Goal: Task Accomplishment & Management: Manage account settings

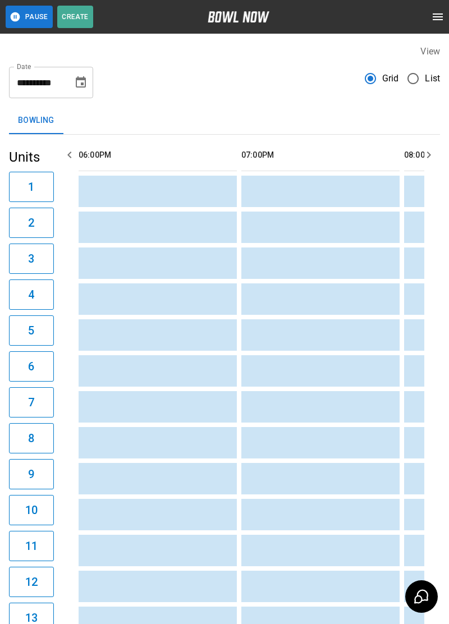
scroll to position [0, 976]
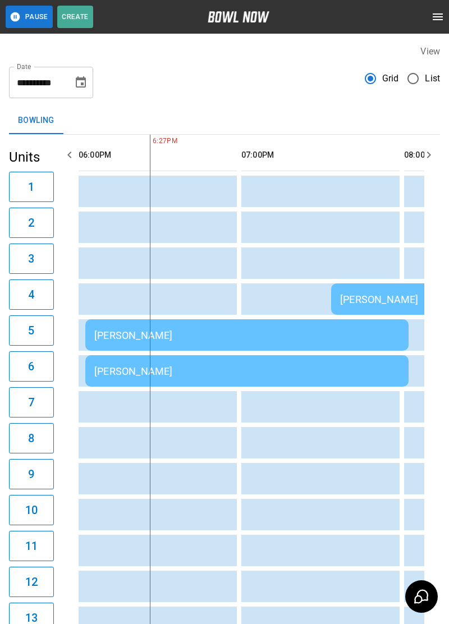
click at [207, 334] on div "[PERSON_NAME]" at bounding box center [246, 335] width 305 height 12
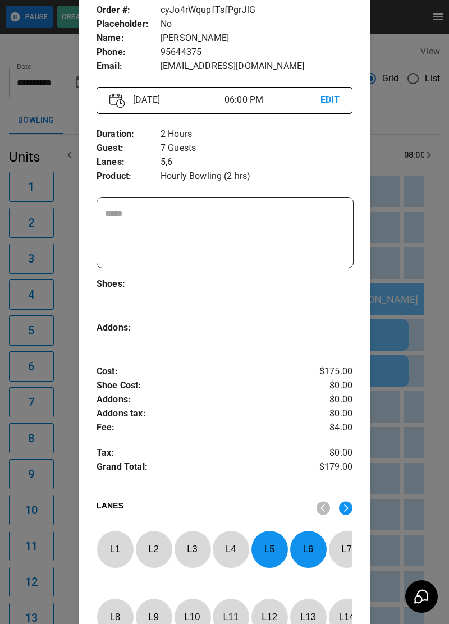
scroll to position [68, 0]
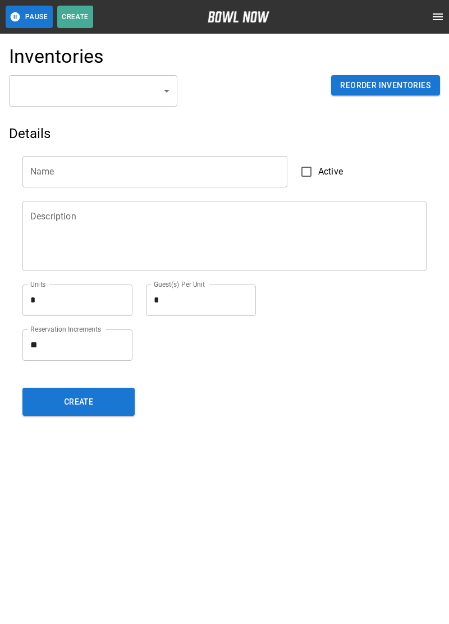
click at [439, 25] on button "open drawer" at bounding box center [437, 17] width 22 height 22
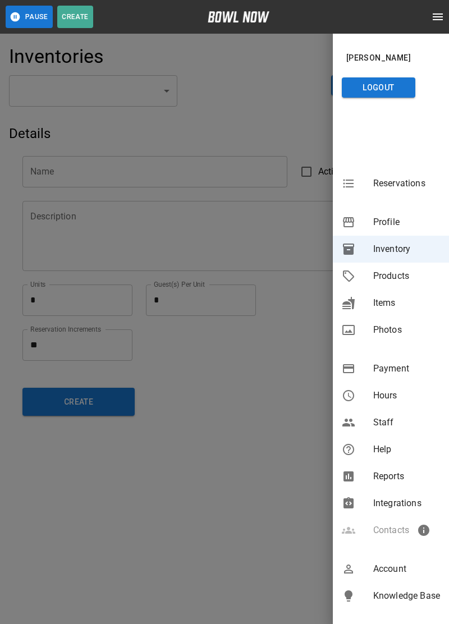
click at [407, 188] on span "Reservations" at bounding box center [406, 183] width 67 height 13
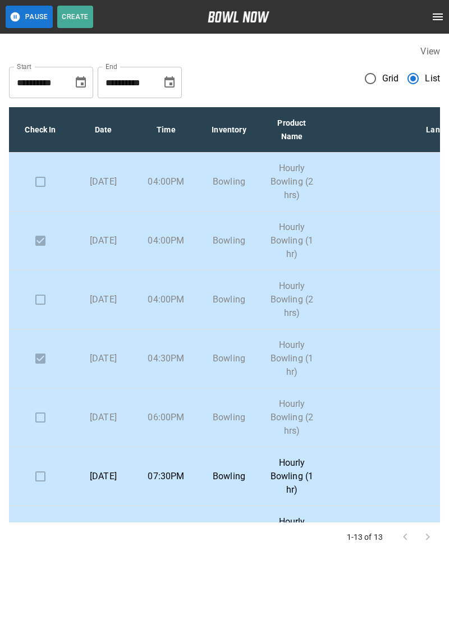
click at [112, 420] on p "[DATE]" at bounding box center [103, 417] width 45 height 13
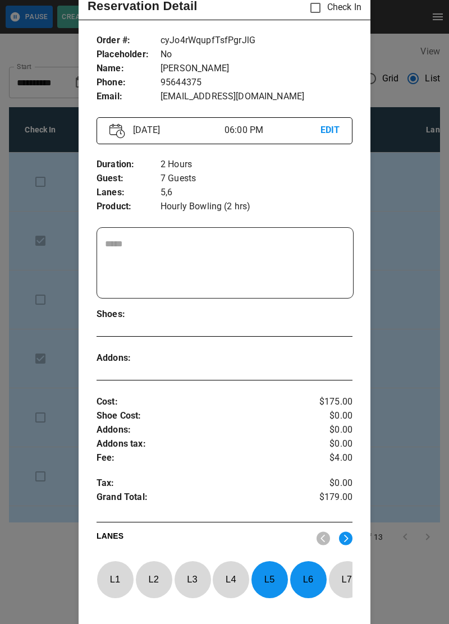
scroll to position [30, 0]
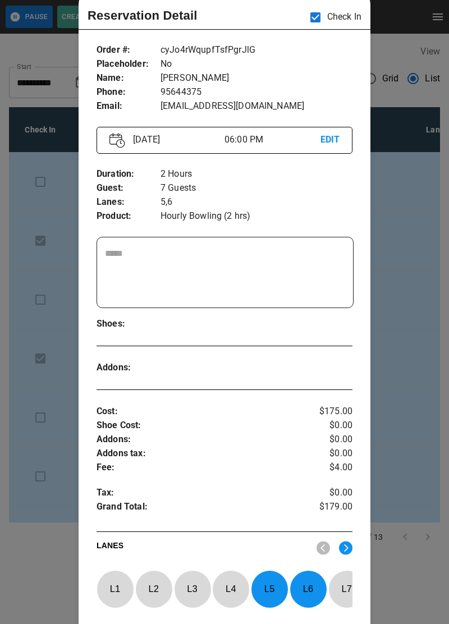
click at [405, 423] on div at bounding box center [224, 312] width 449 height 624
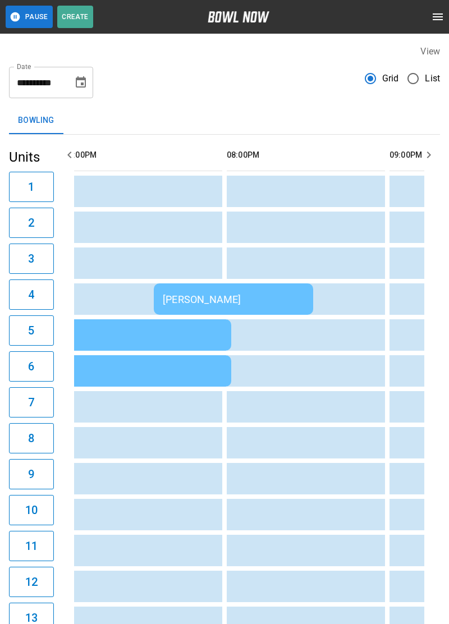
scroll to position [0, 1154]
click at [251, 301] on div "[PERSON_NAME]" at bounding box center [232, 299] width 141 height 12
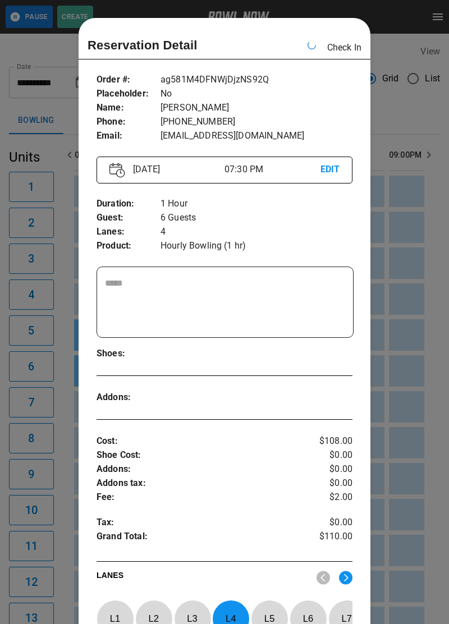
scroll to position [18, 0]
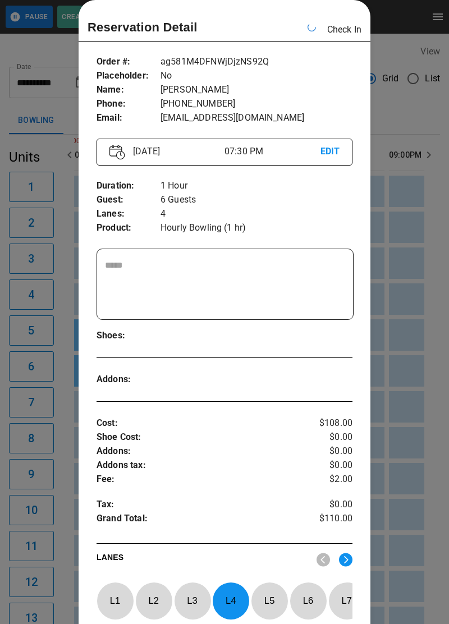
click at [381, 379] on div at bounding box center [224, 312] width 449 height 624
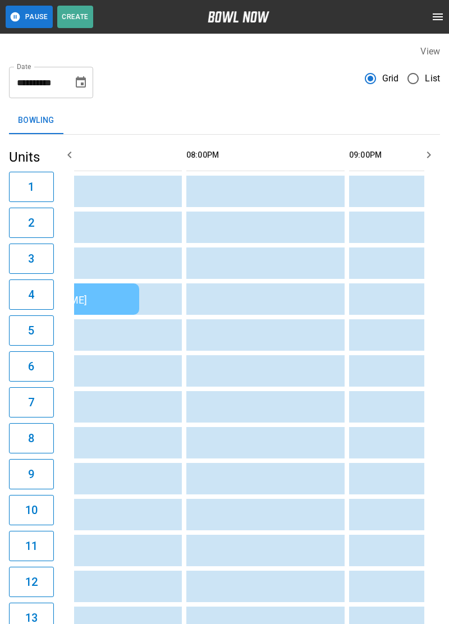
scroll to position [0, 1327]
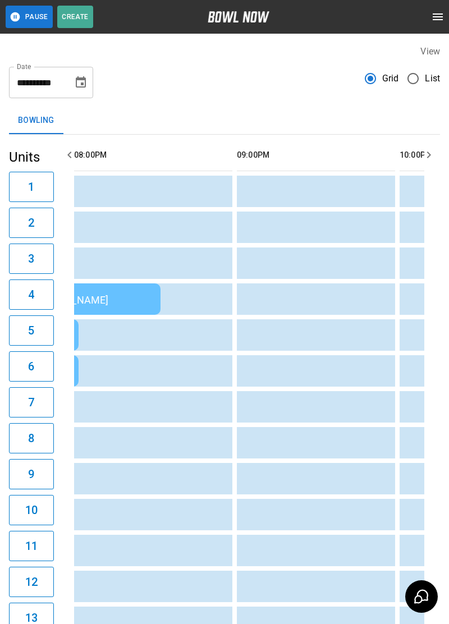
scroll to position [0, 1306]
click at [439, 17] on icon "open drawer" at bounding box center [437, 16] width 10 height 7
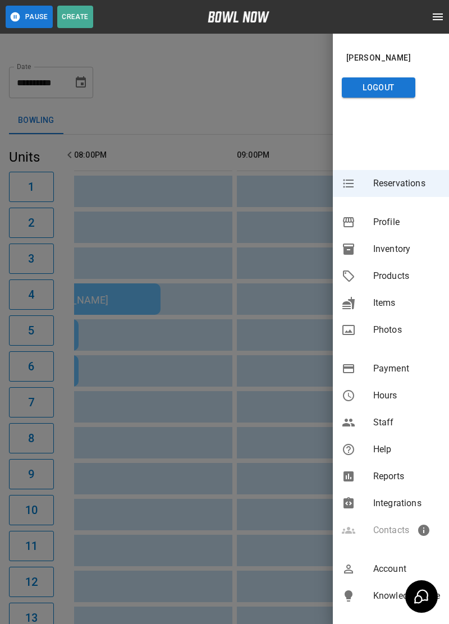
click at [425, 358] on div "Payment" at bounding box center [391, 368] width 116 height 27
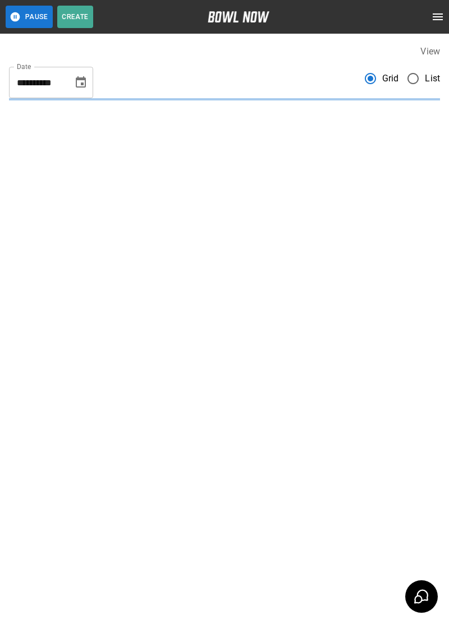
click at [443, 26] on button "open drawer" at bounding box center [437, 17] width 22 height 22
click at [439, 20] on icon "open drawer" at bounding box center [437, 16] width 10 height 7
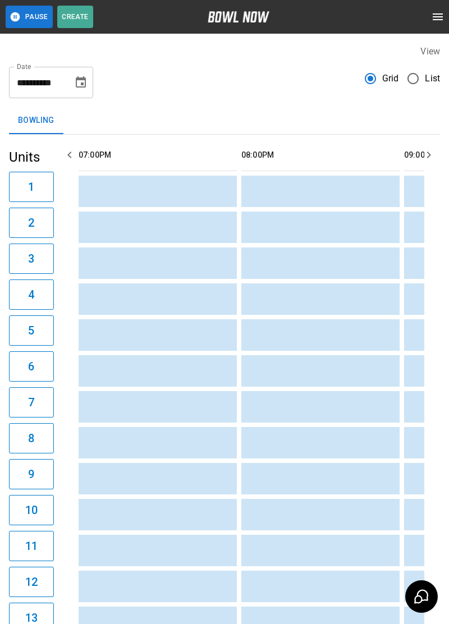
scroll to position [0, 1139]
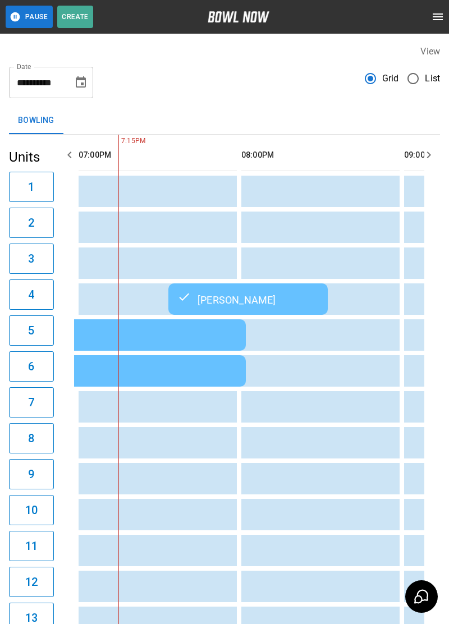
click at [441, 20] on icon "open drawer" at bounding box center [437, 16] width 10 height 7
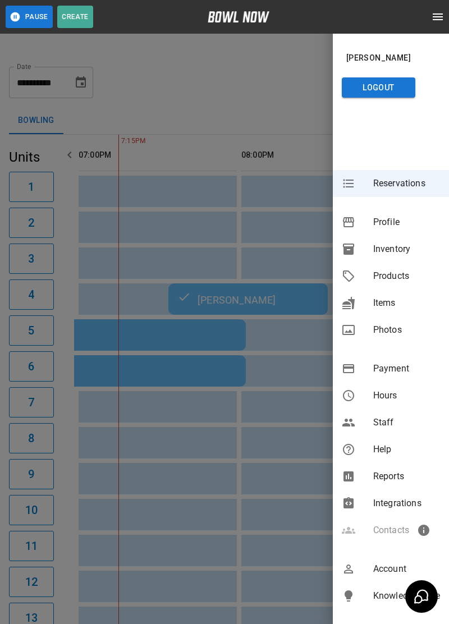
click at [400, 254] on span "Inventory" at bounding box center [406, 248] width 67 height 13
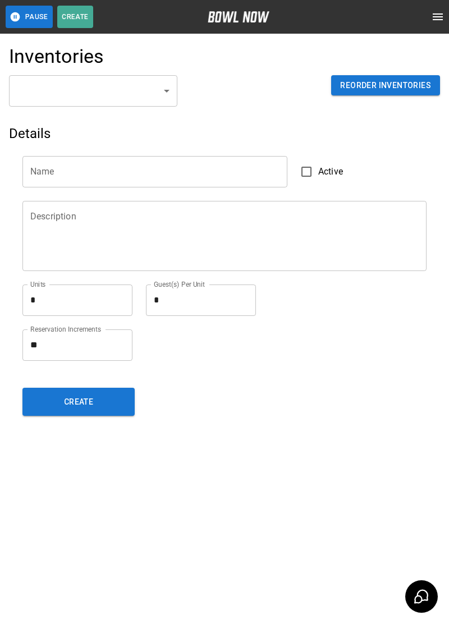
click at [168, 100] on body "Pause Create Schedule Reservations Information Profile Inventory Products Items…" at bounding box center [224, 312] width 449 height 624
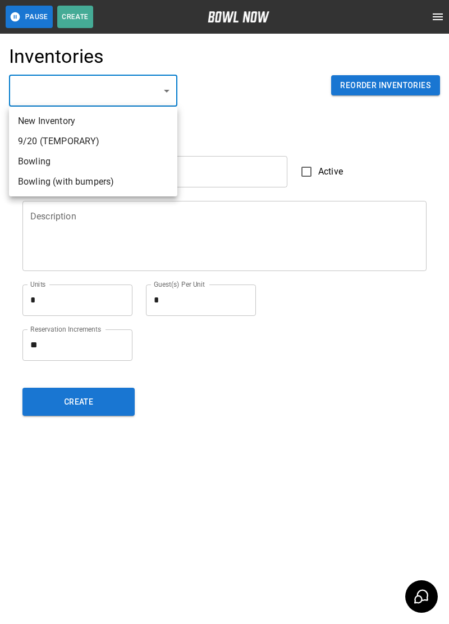
click at [51, 159] on li "Bowling" at bounding box center [93, 161] width 168 height 20
type input "**********"
type input "*******"
type textarea "**"
type textarea "*"
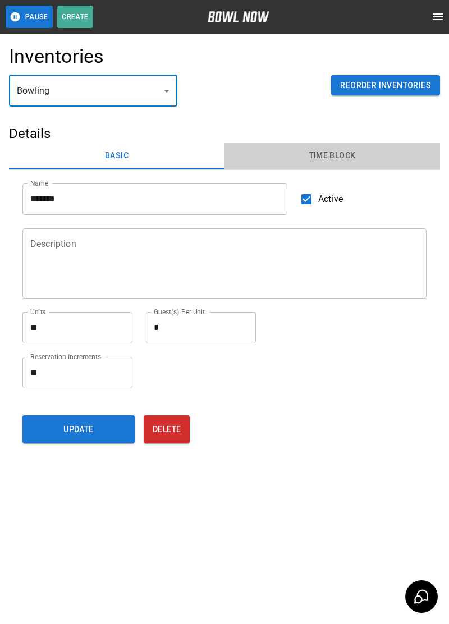
click at [339, 153] on button "Time Block" at bounding box center [331, 155] width 215 height 27
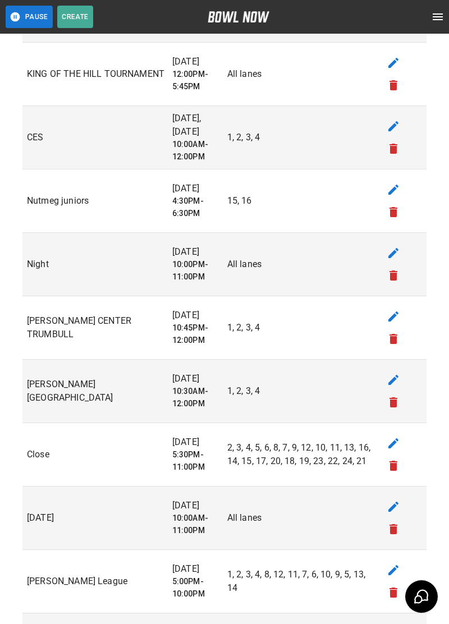
scroll to position [680, 0]
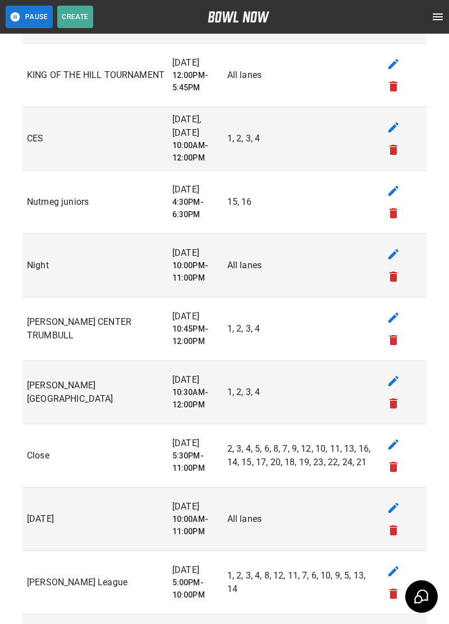
click at [402, 252] on button "edit" at bounding box center [393, 254] width 22 height 22
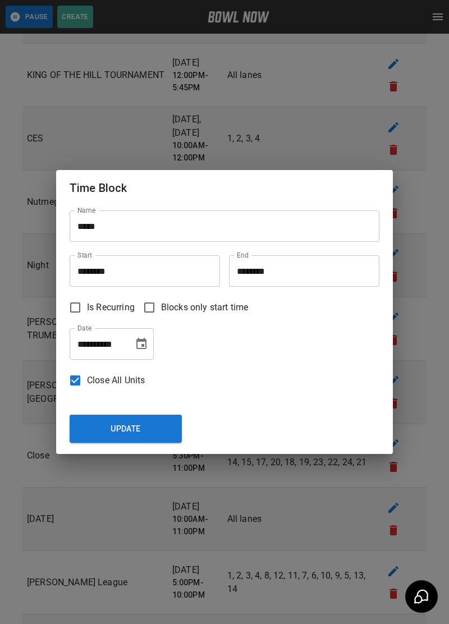
click at [141, 340] on icon "Choose date, selected date is Aug 30, 2025" at bounding box center [141, 343] width 10 height 11
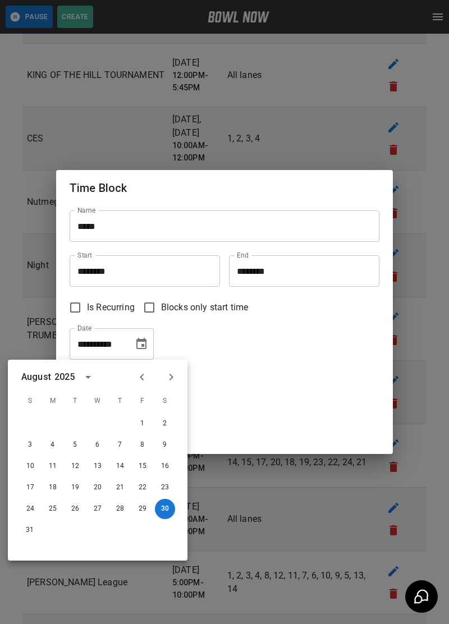
click at [177, 379] on icon "Next month" at bounding box center [170, 376] width 13 height 13
click at [172, 418] on button "6" at bounding box center [165, 423] width 20 height 20
type input "**********"
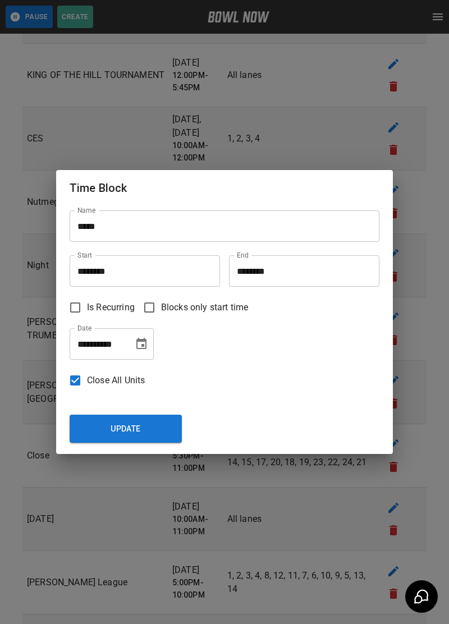
click at [138, 440] on button "Update" at bounding box center [126, 428] width 112 height 28
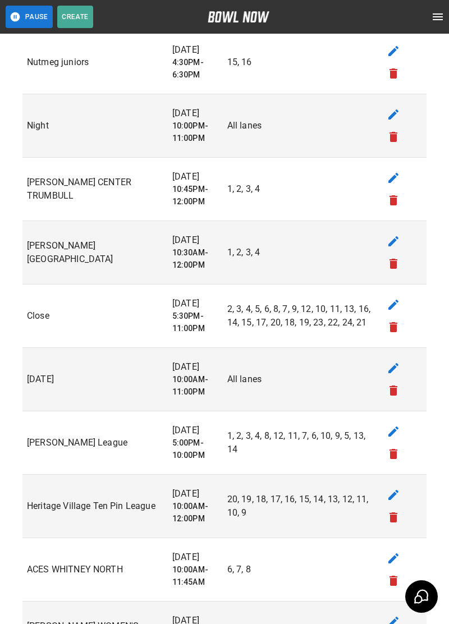
scroll to position [1257, 0]
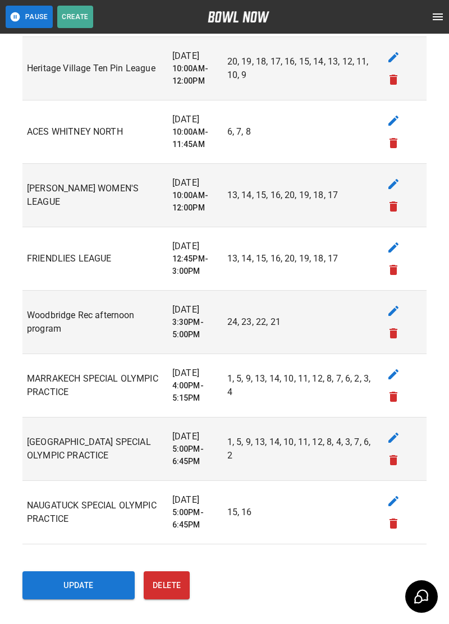
click at [107, 586] on button "Update" at bounding box center [78, 585] width 112 height 28
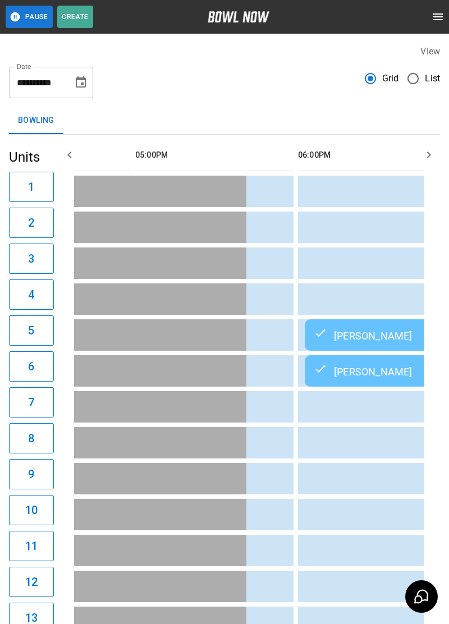
scroll to position [0, 471]
